Goal: Find contact information: Find contact information

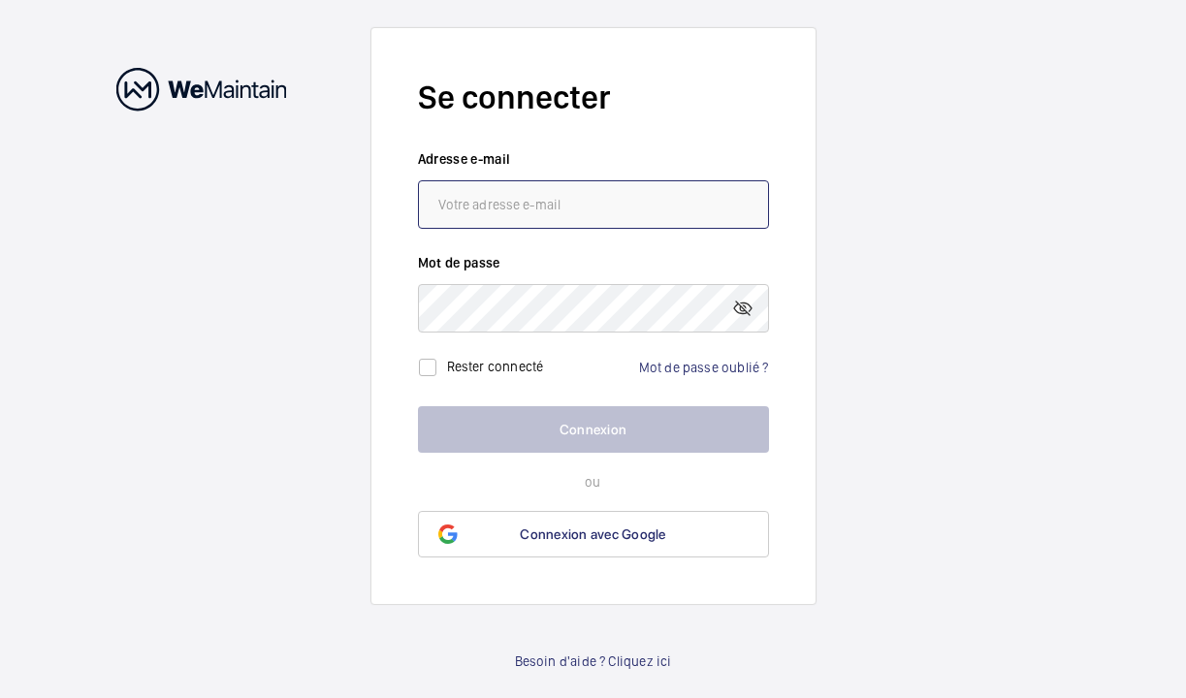
type input "[EMAIL_ADDRESS][DOMAIN_NAME]"
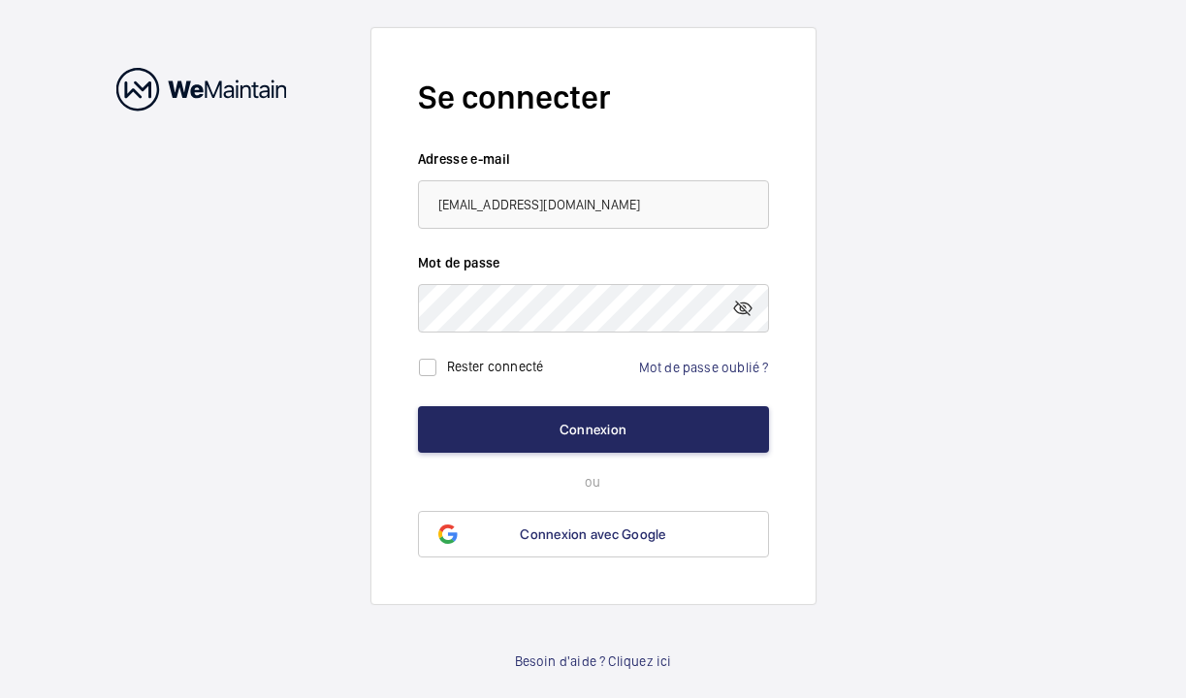
click at [588, 431] on button "Connexion" at bounding box center [593, 429] width 351 height 47
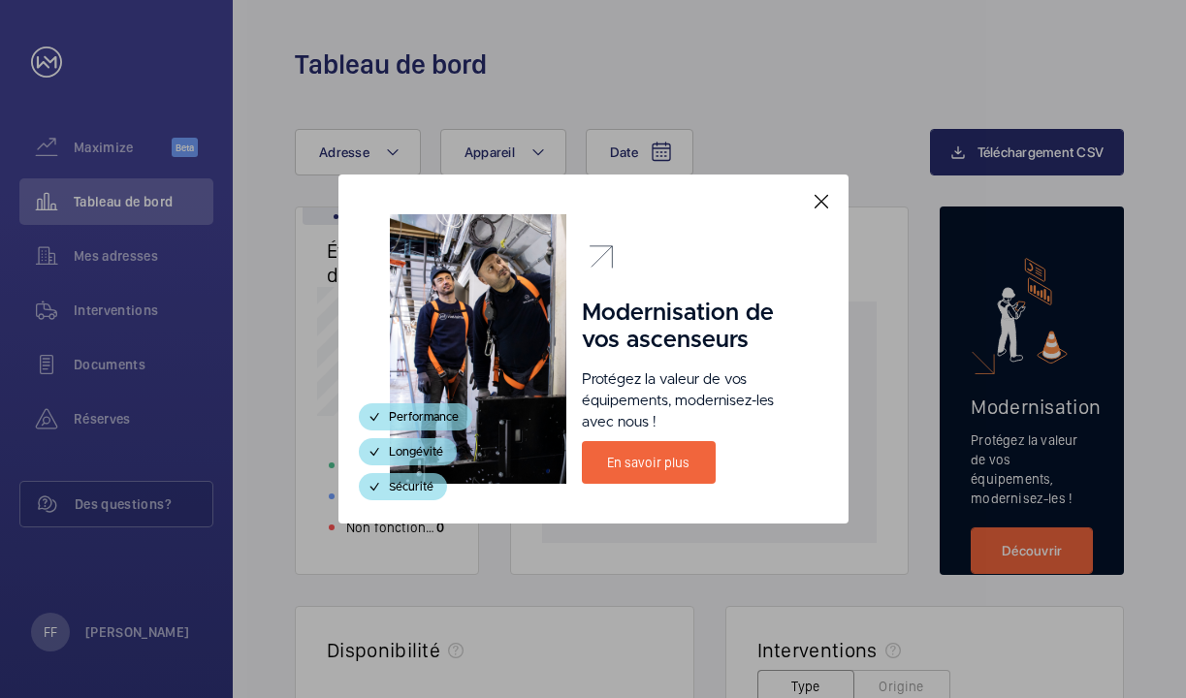
click at [824, 202] on mat-icon at bounding box center [821, 201] width 23 height 23
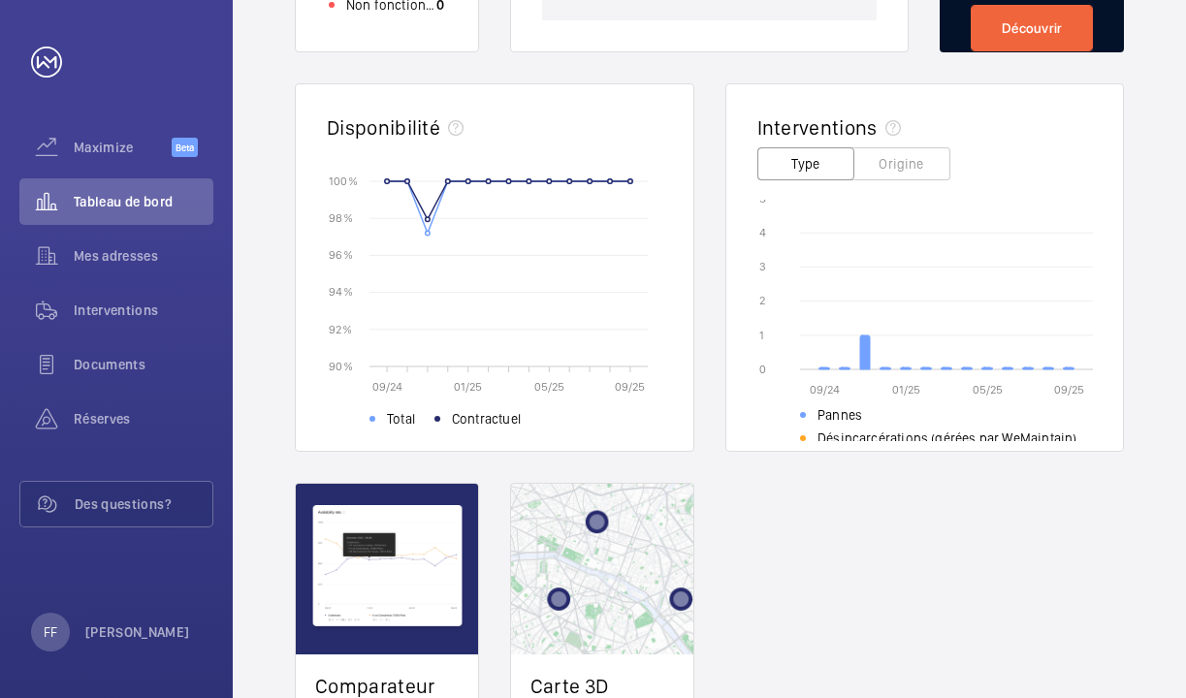
scroll to position [524, 0]
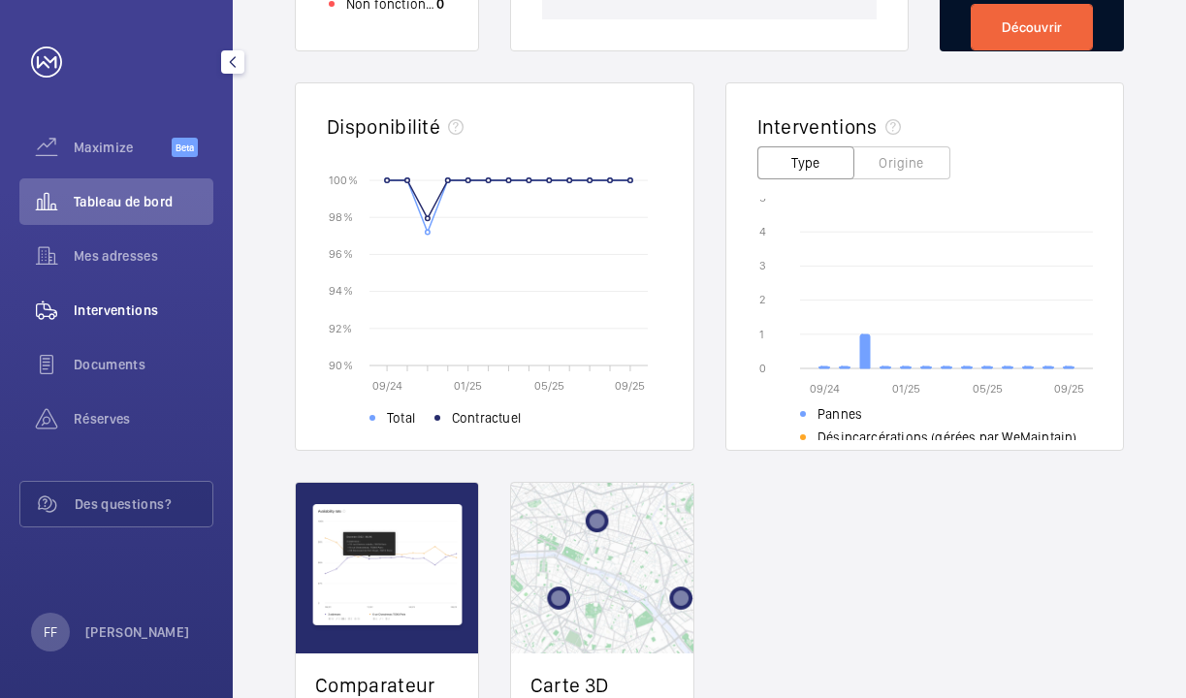
click at [125, 310] on span "Interventions" at bounding box center [144, 310] width 140 height 19
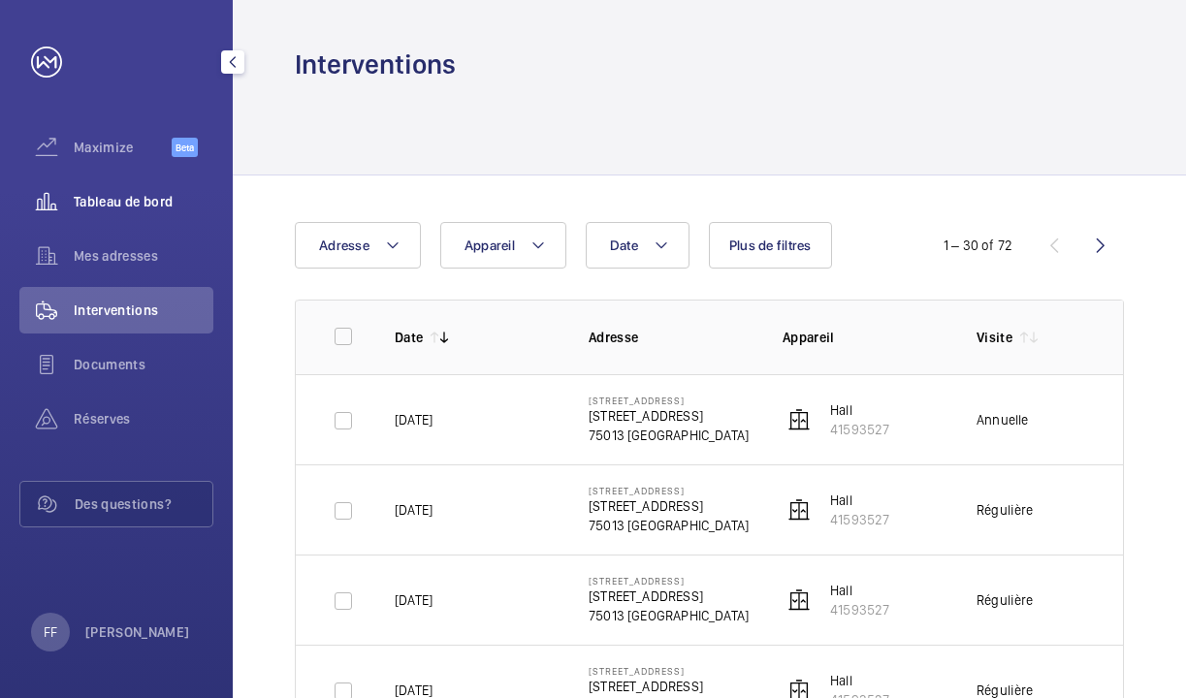
click at [165, 201] on span "Tableau de bord" at bounding box center [144, 201] width 140 height 19
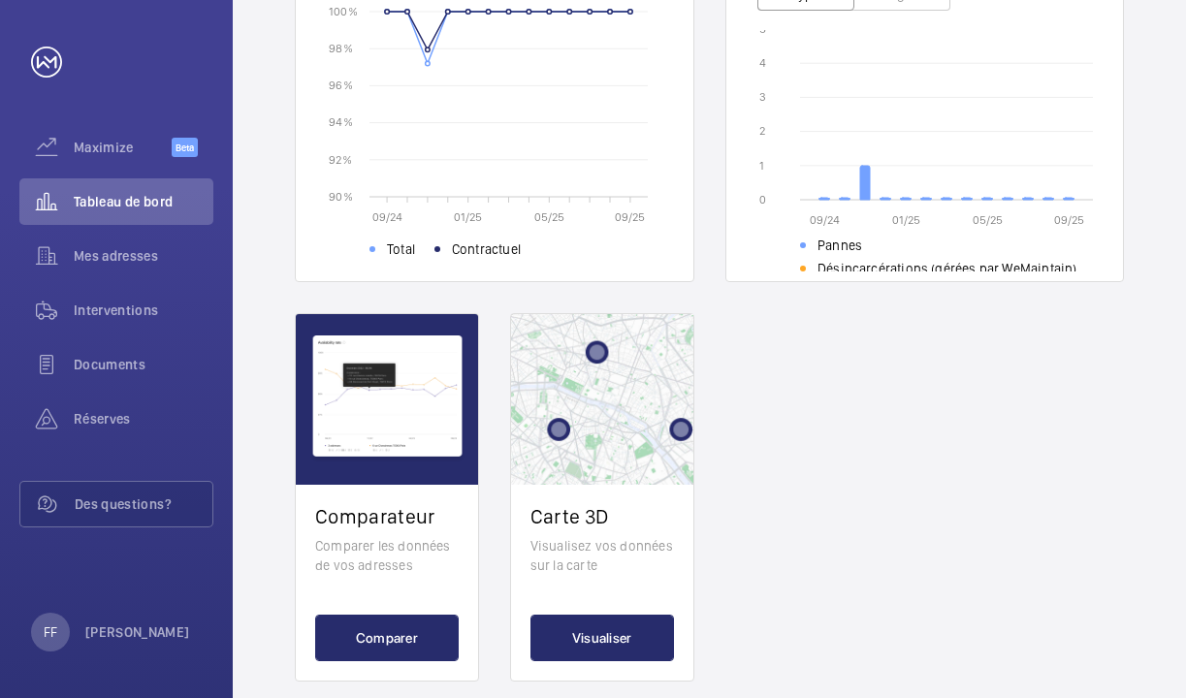
scroll to position [696, 0]
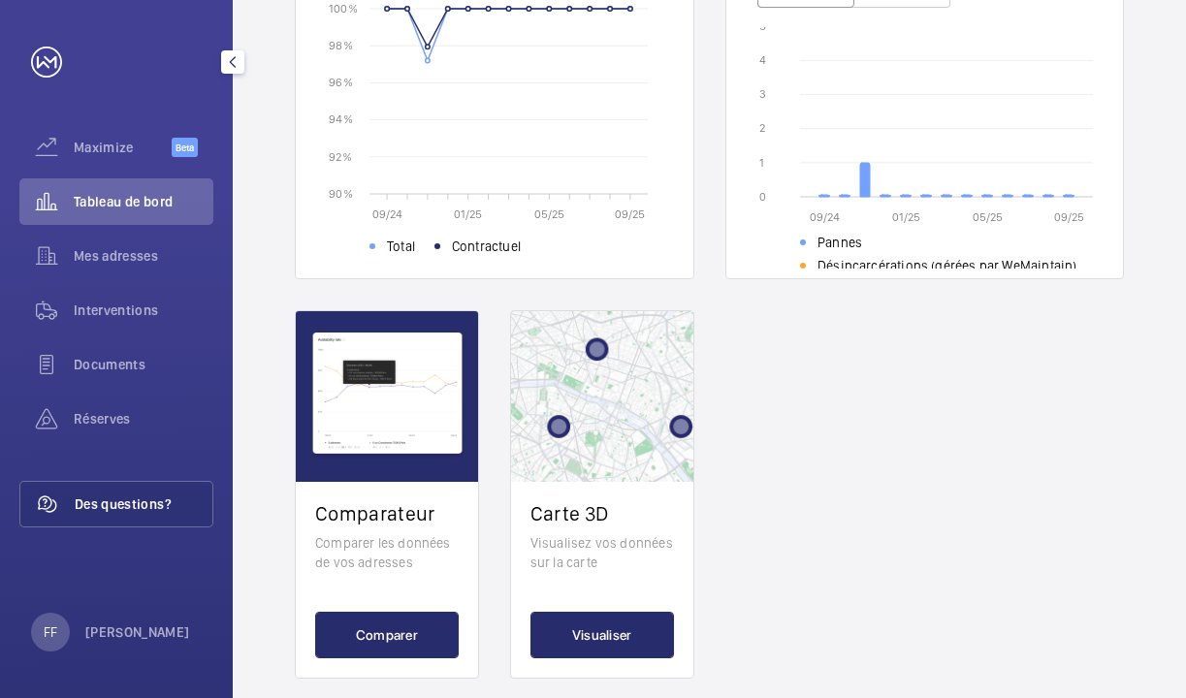
click at [153, 502] on span "Des questions?" at bounding box center [144, 504] width 138 height 19
